Goal: Find specific page/section: Find specific page/section

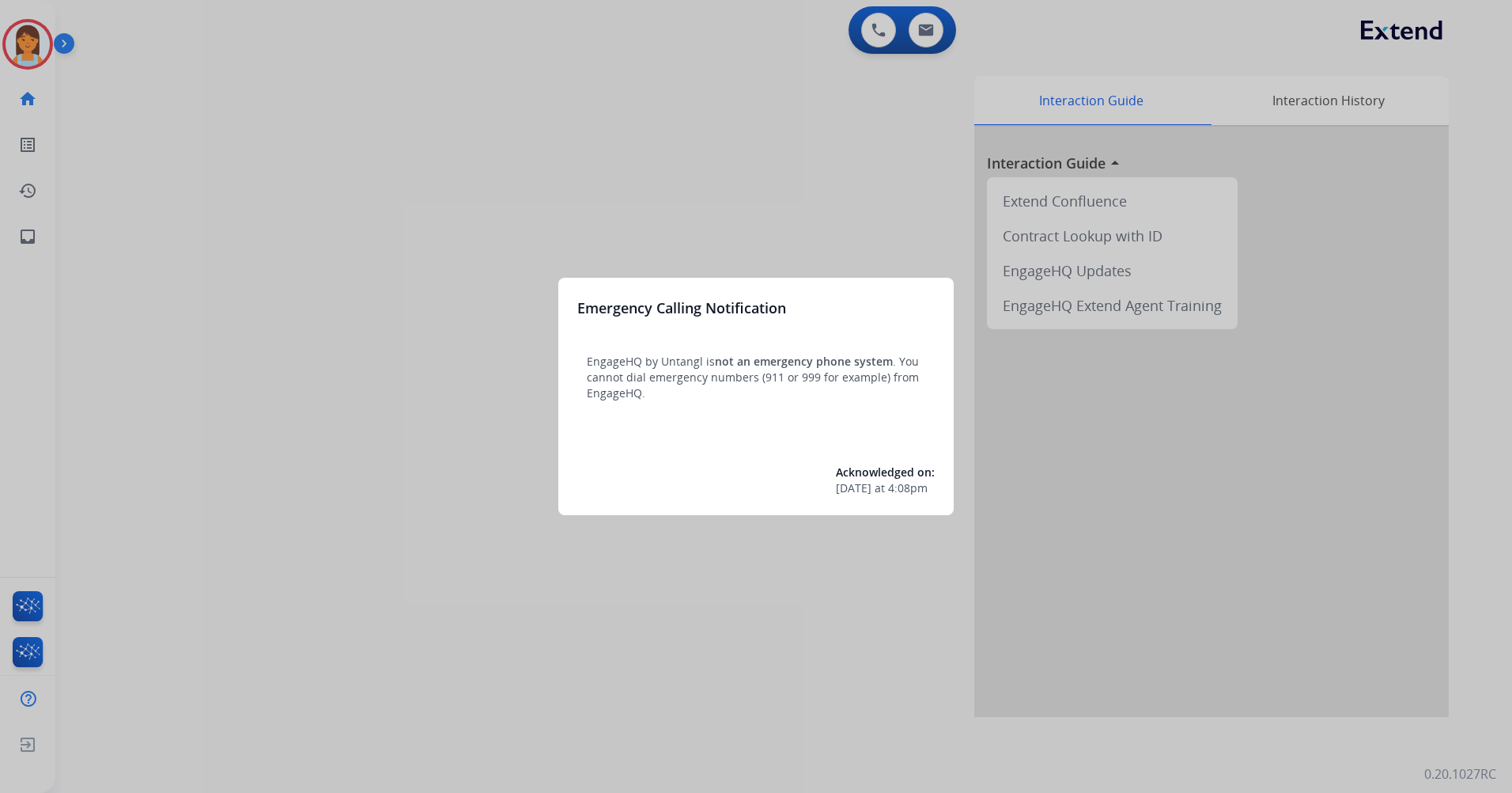
click at [679, 177] on div at bounding box center [756, 396] width 1512 height 793
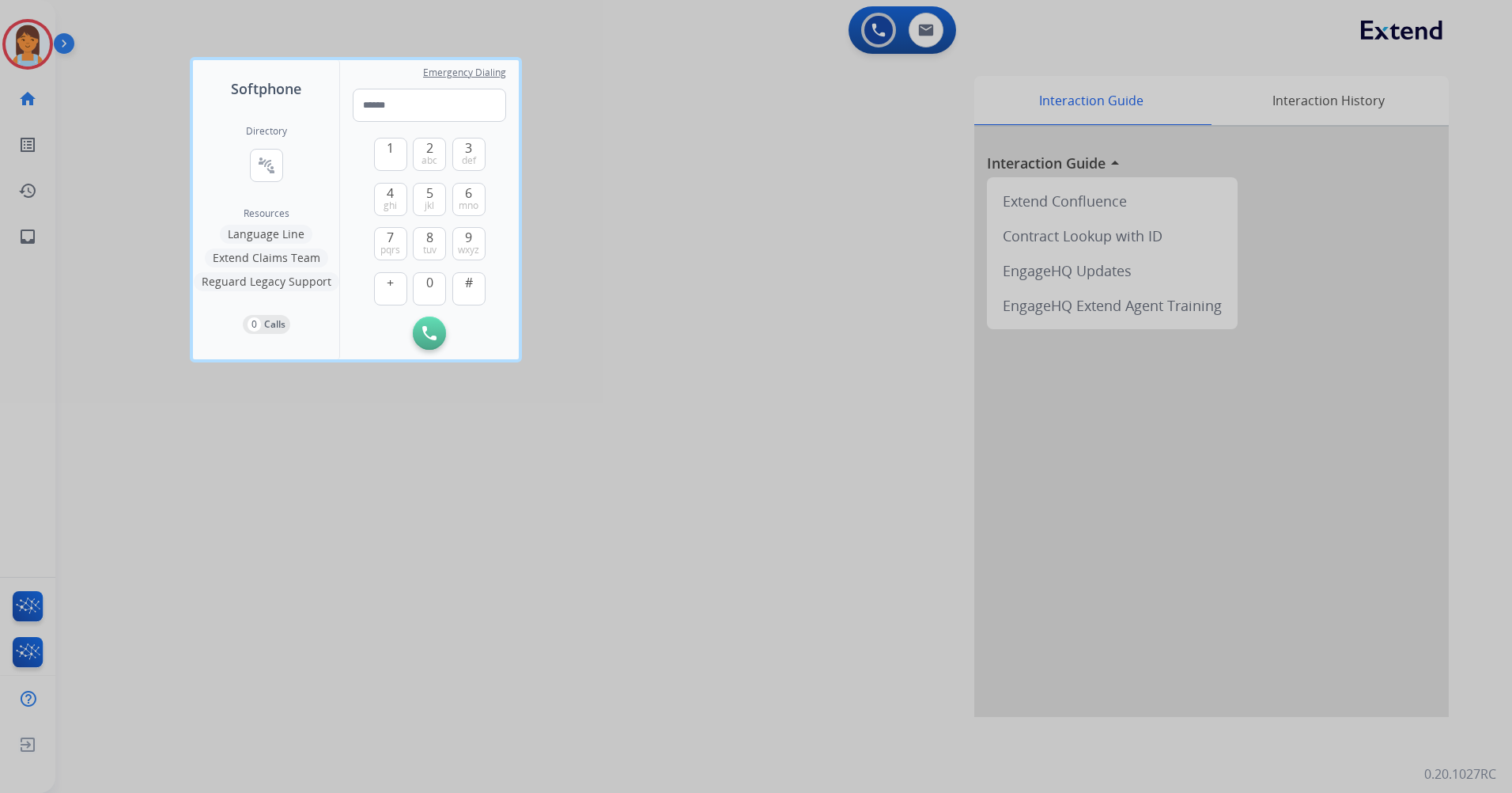
drag, startPoint x: 707, startPoint y: 30, endPoint x: 132, endPoint y: 57, distance: 575.6
click at [702, 30] on div at bounding box center [756, 396] width 1512 height 793
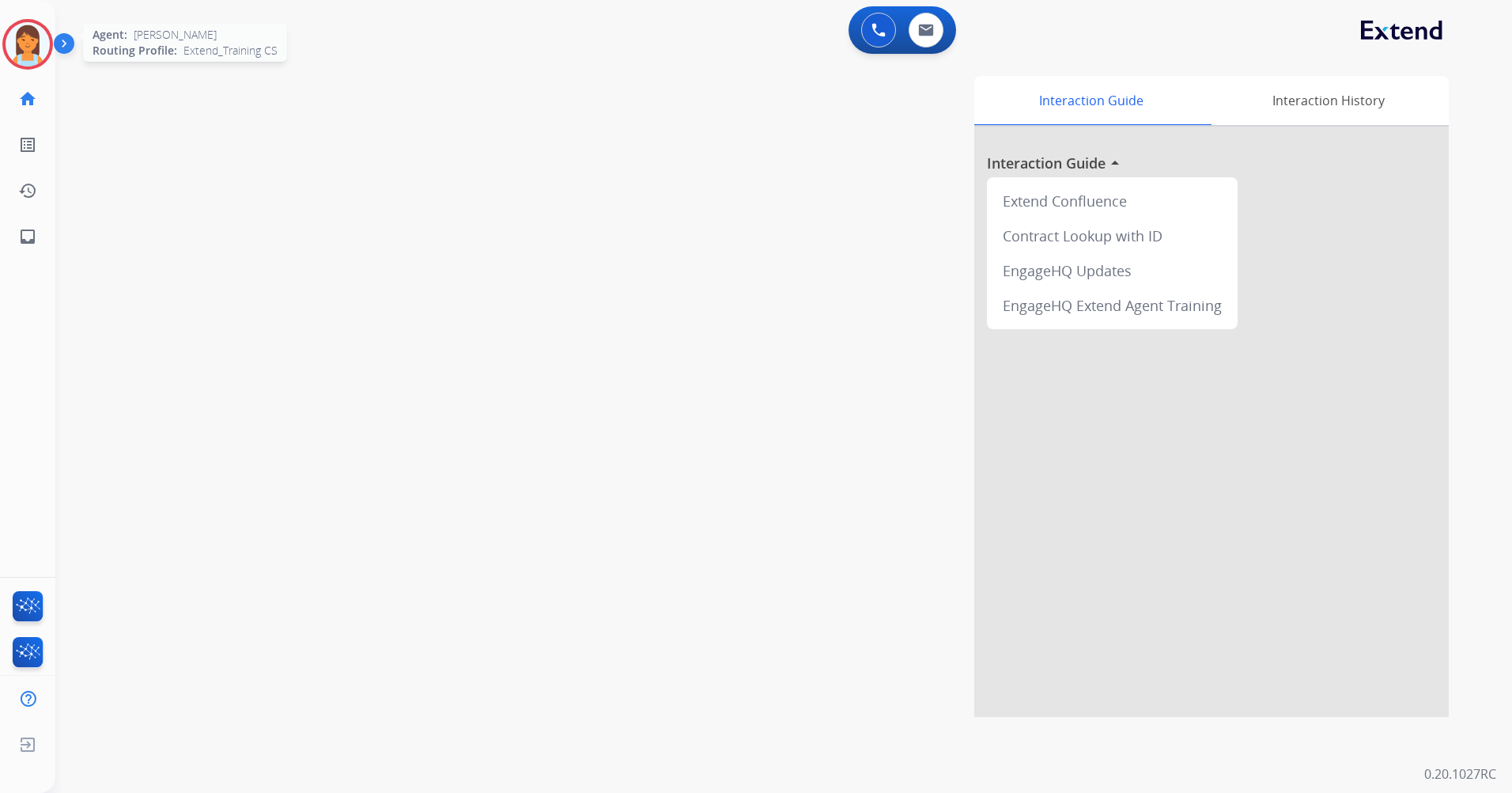
click at [41, 46] on img at bounding box center [27, 45] width 45 height 45
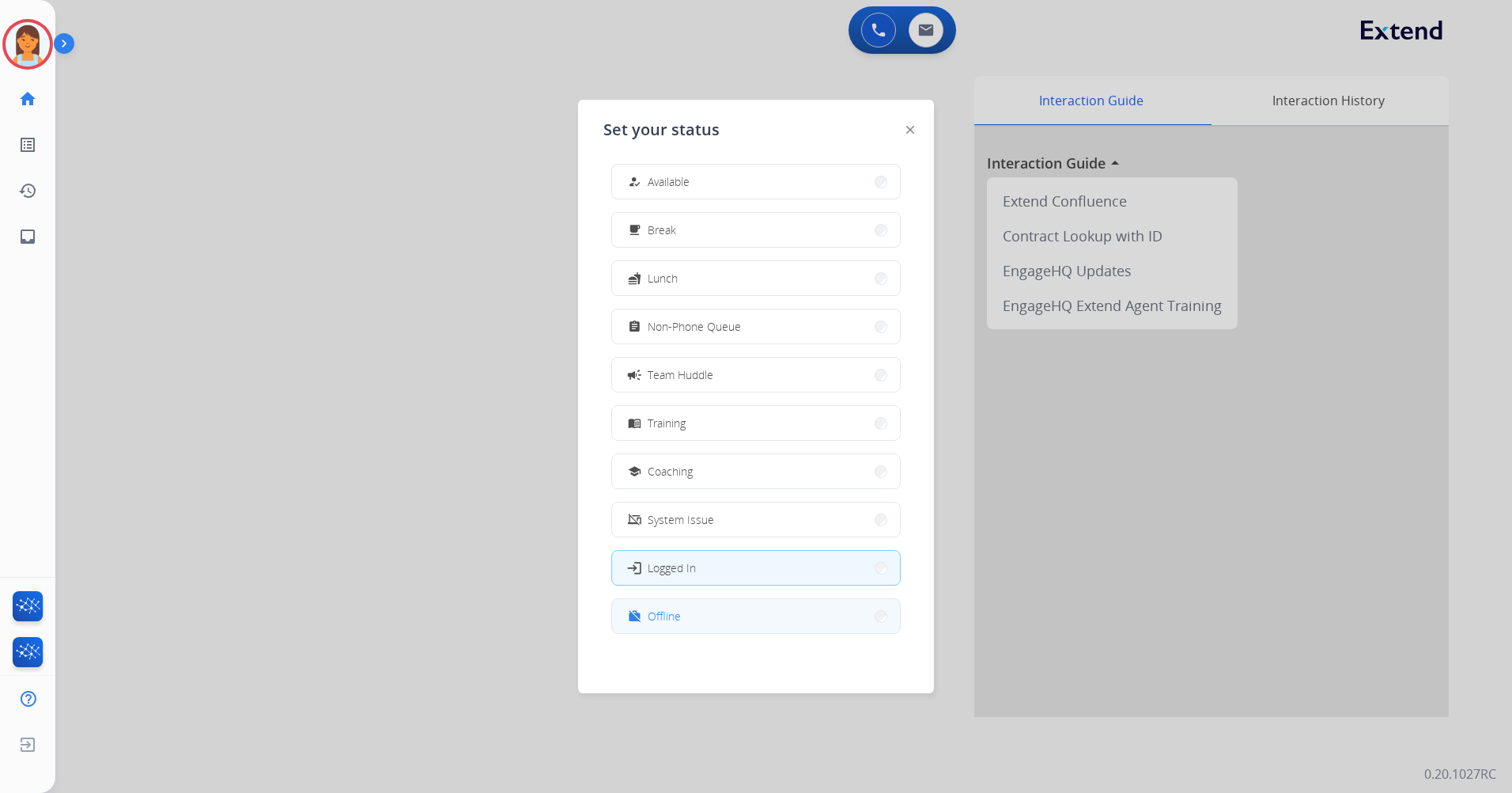
scroll to position [5, 0]
click at [785, 604] on button "work_off Offline" at bounding box center [756, 616] width 288 height 34
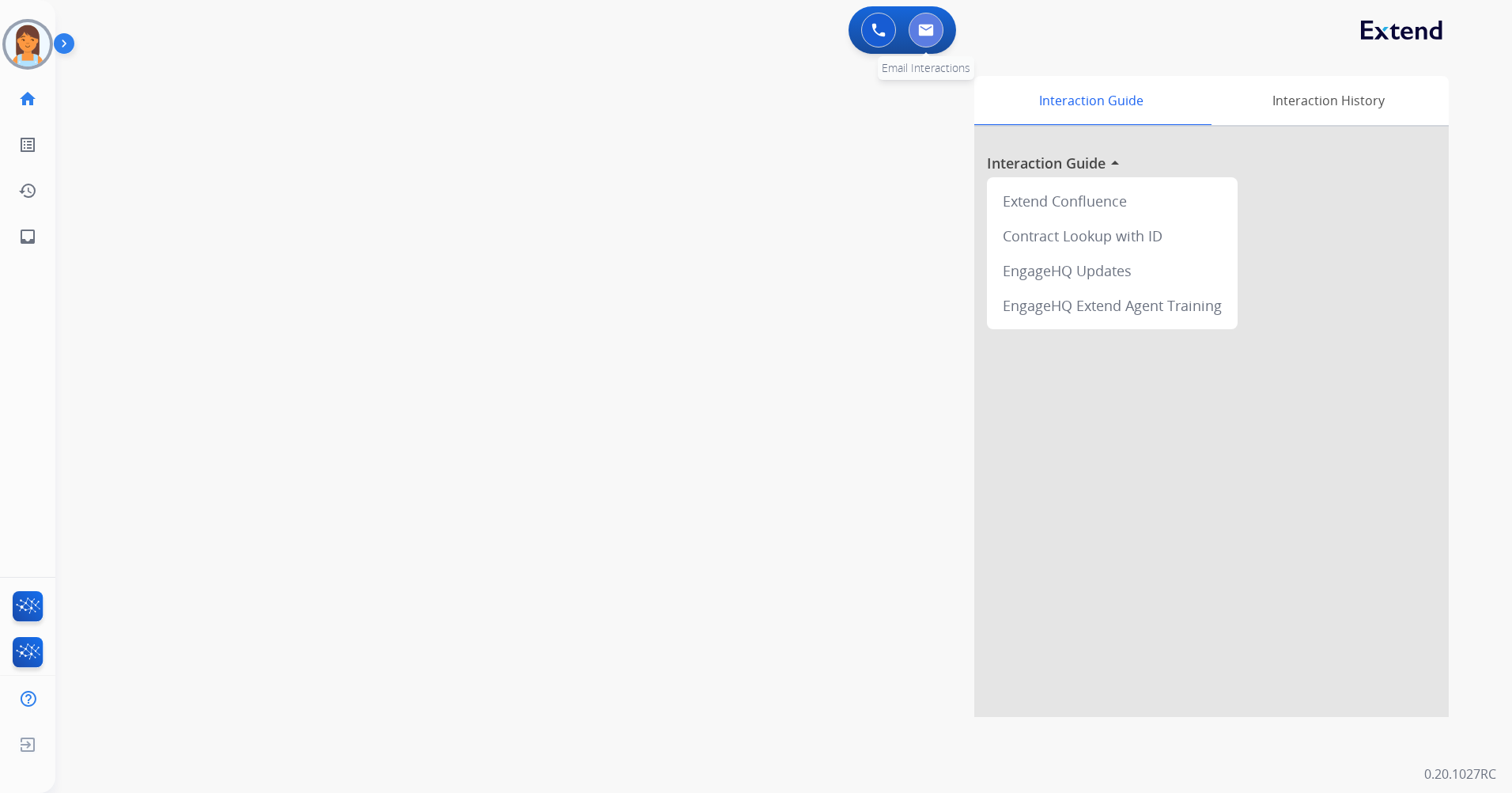
click at [926, 43] on button at bounding box center [926, 30] width 35 height 35
select select "**********"
